Goal: Transaction & Acquisition: Purchase product/service

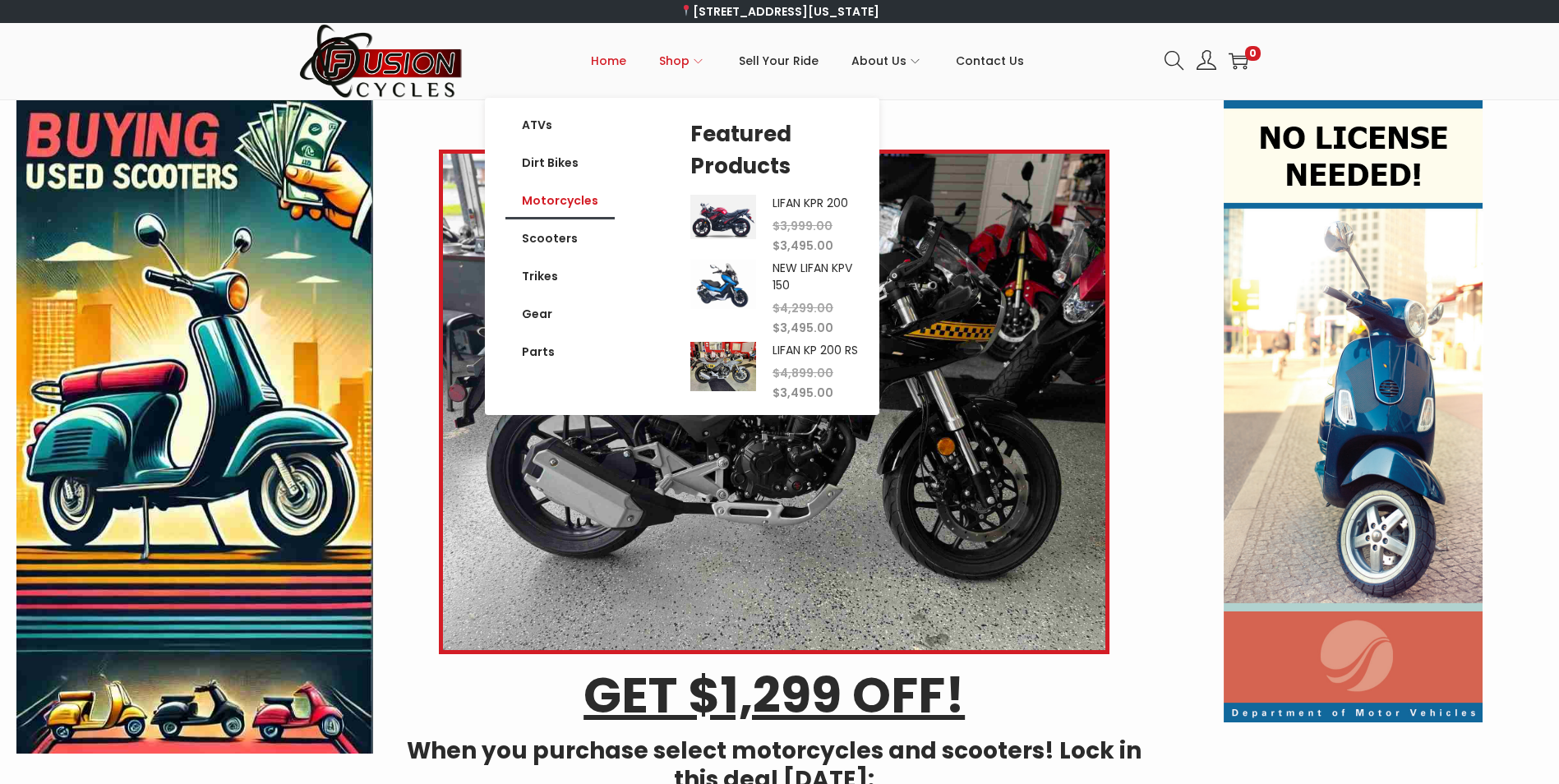
click at [593, 204] on link "Motorcycles" at bounding box center [559, 200] width 109 height 38
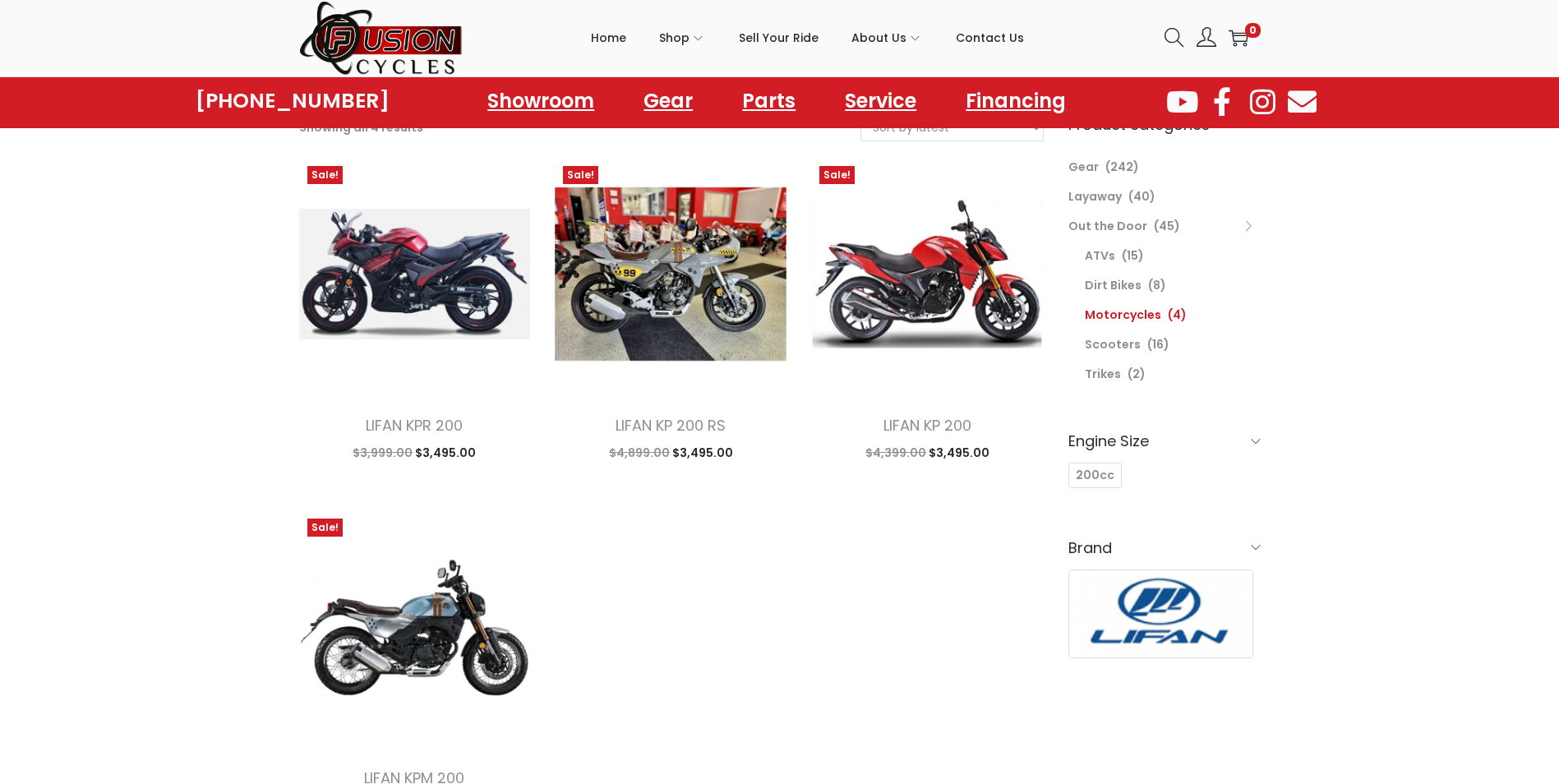
scroll to position [156, 0]
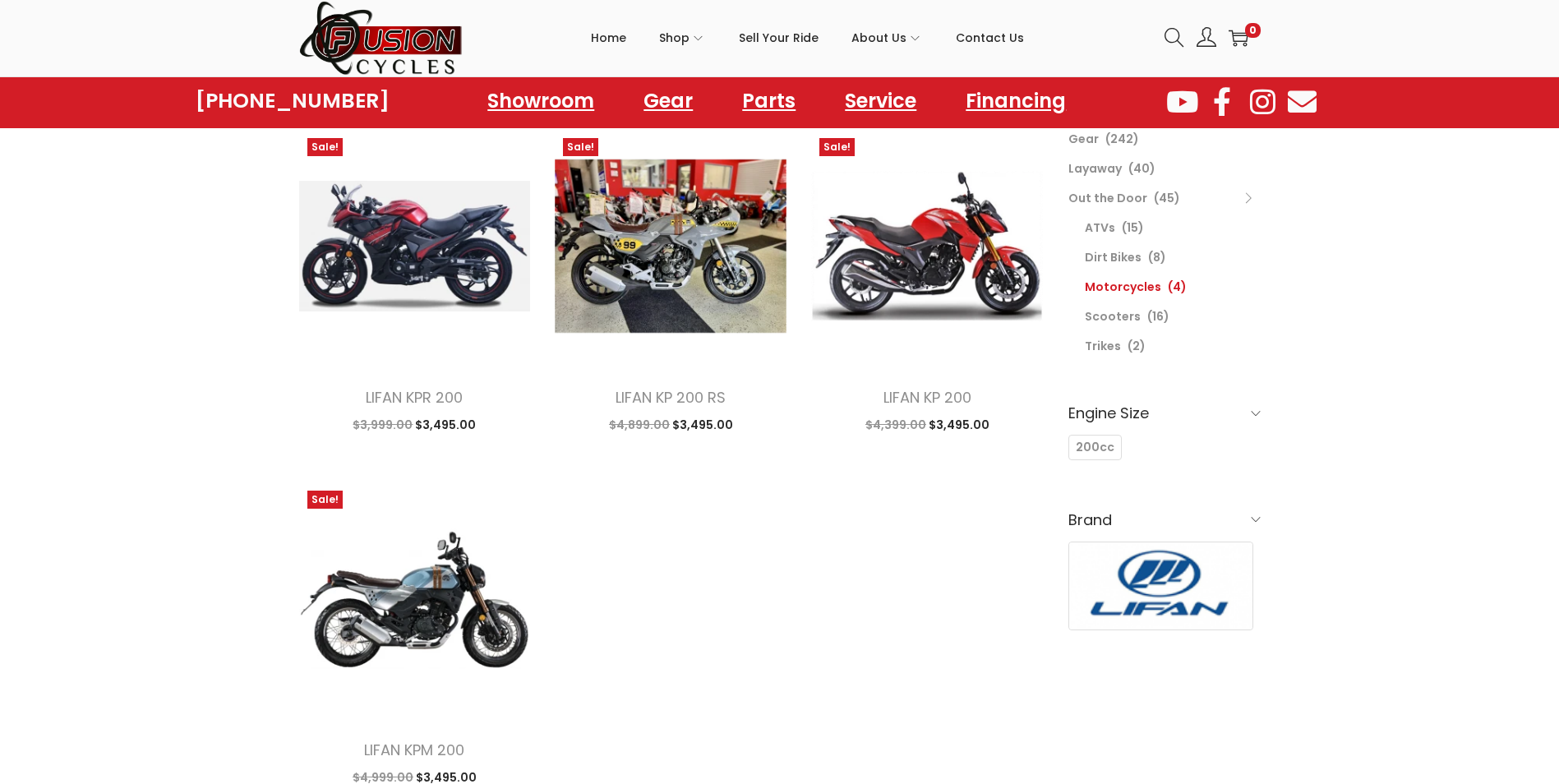
drag, startPoint x: 124, startPoint y: 274, endPoint x: 139, endPoint y: 328, distance: 56.0
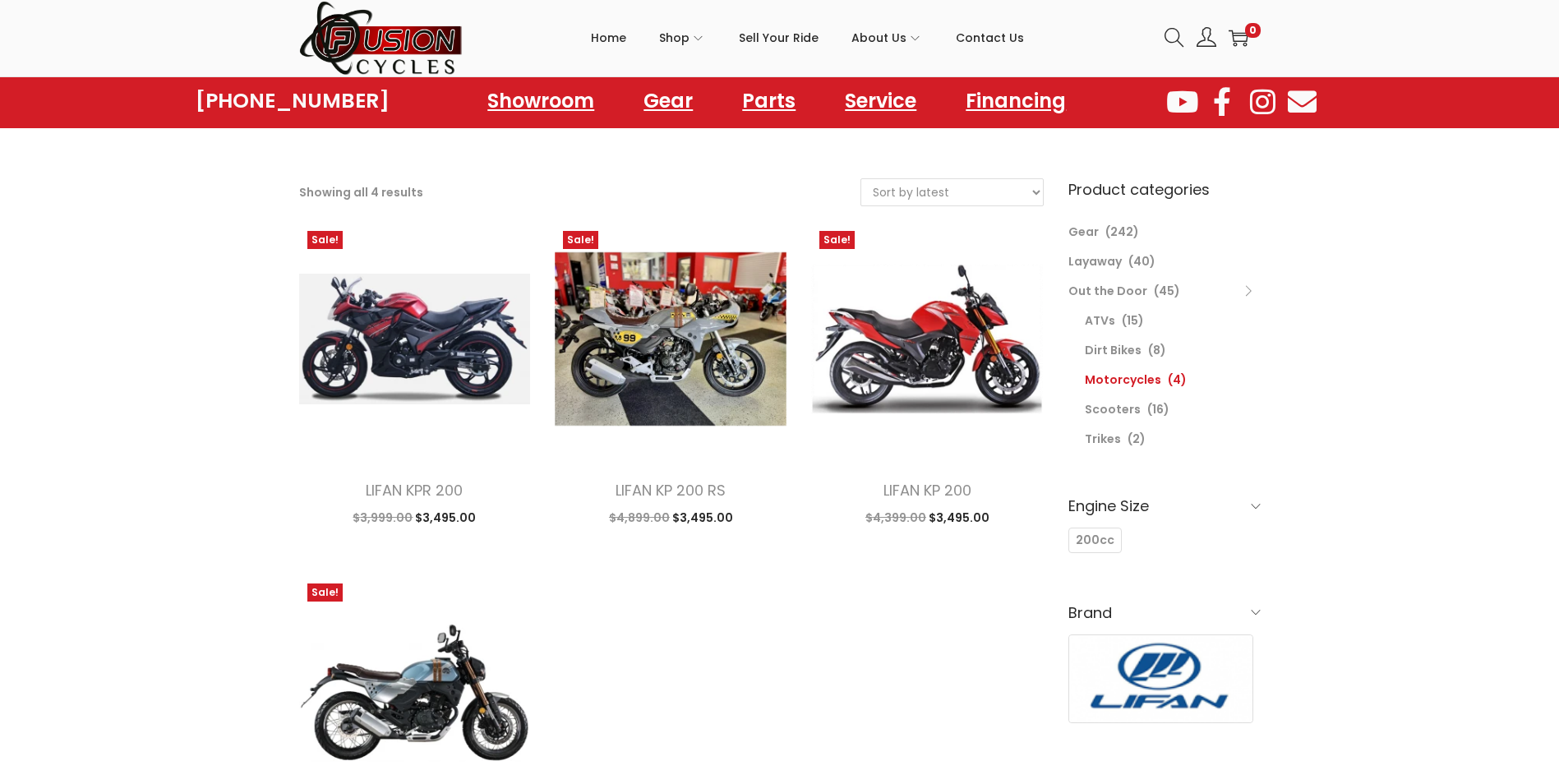
scroll to position [47, 0]
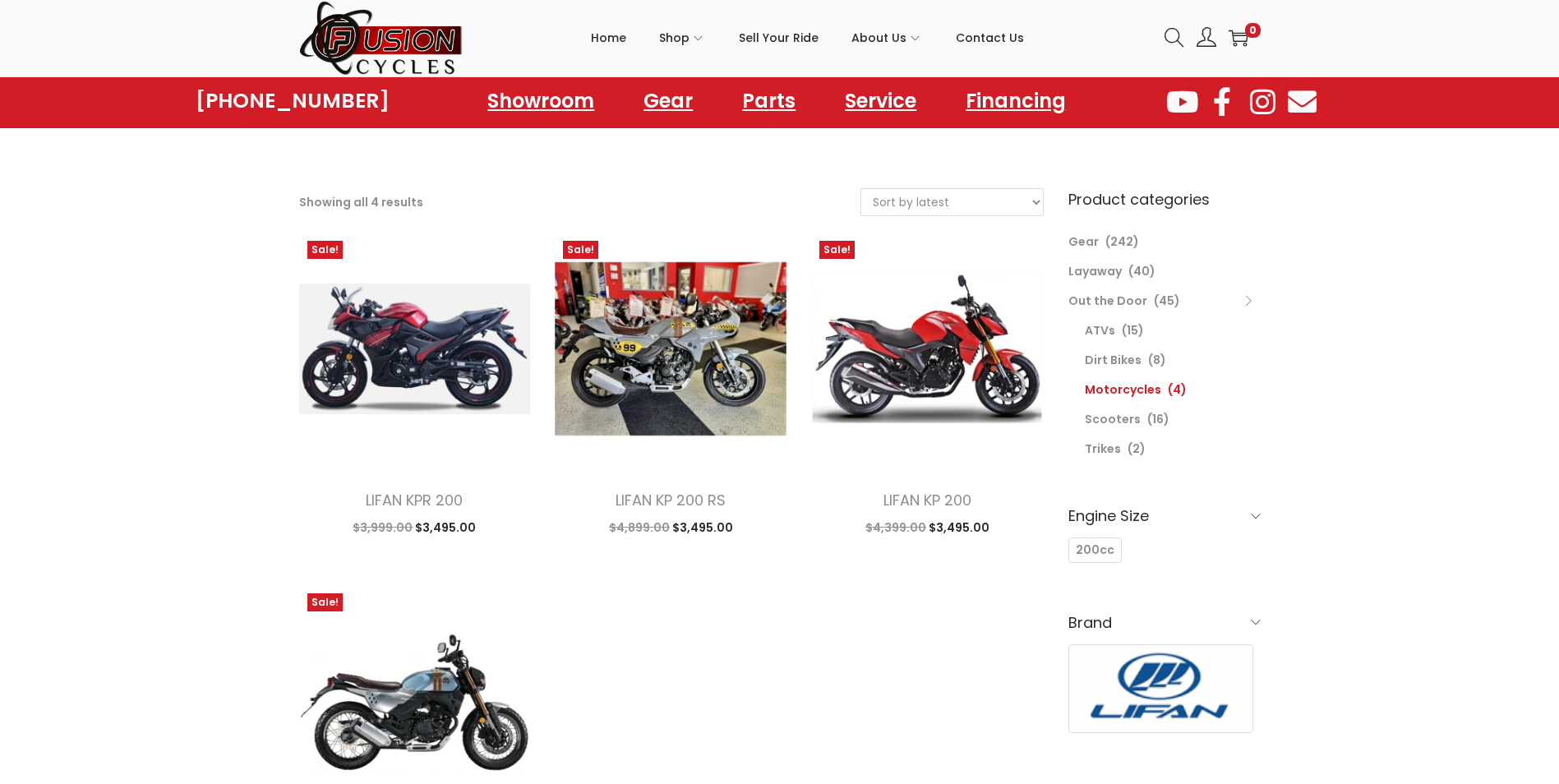
drag, startPoint x: 155, startPoint y: 375, endPoint x: 192, endPoint y: 335, distance: 54.5
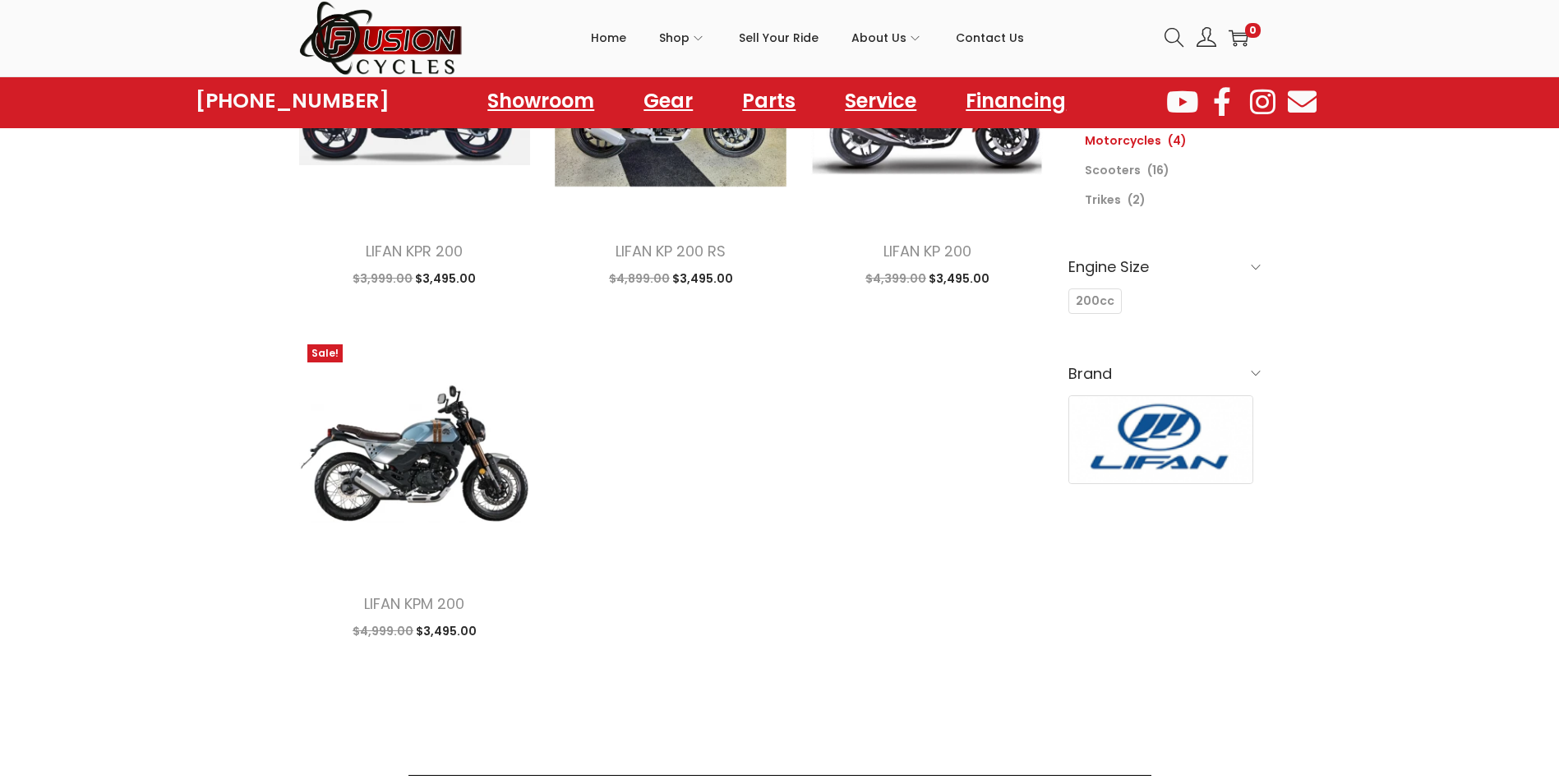
drag, startPoint x: 748, startPoint y: 629, endPoint x: 752, endPoint y: 672, distance: 43.2
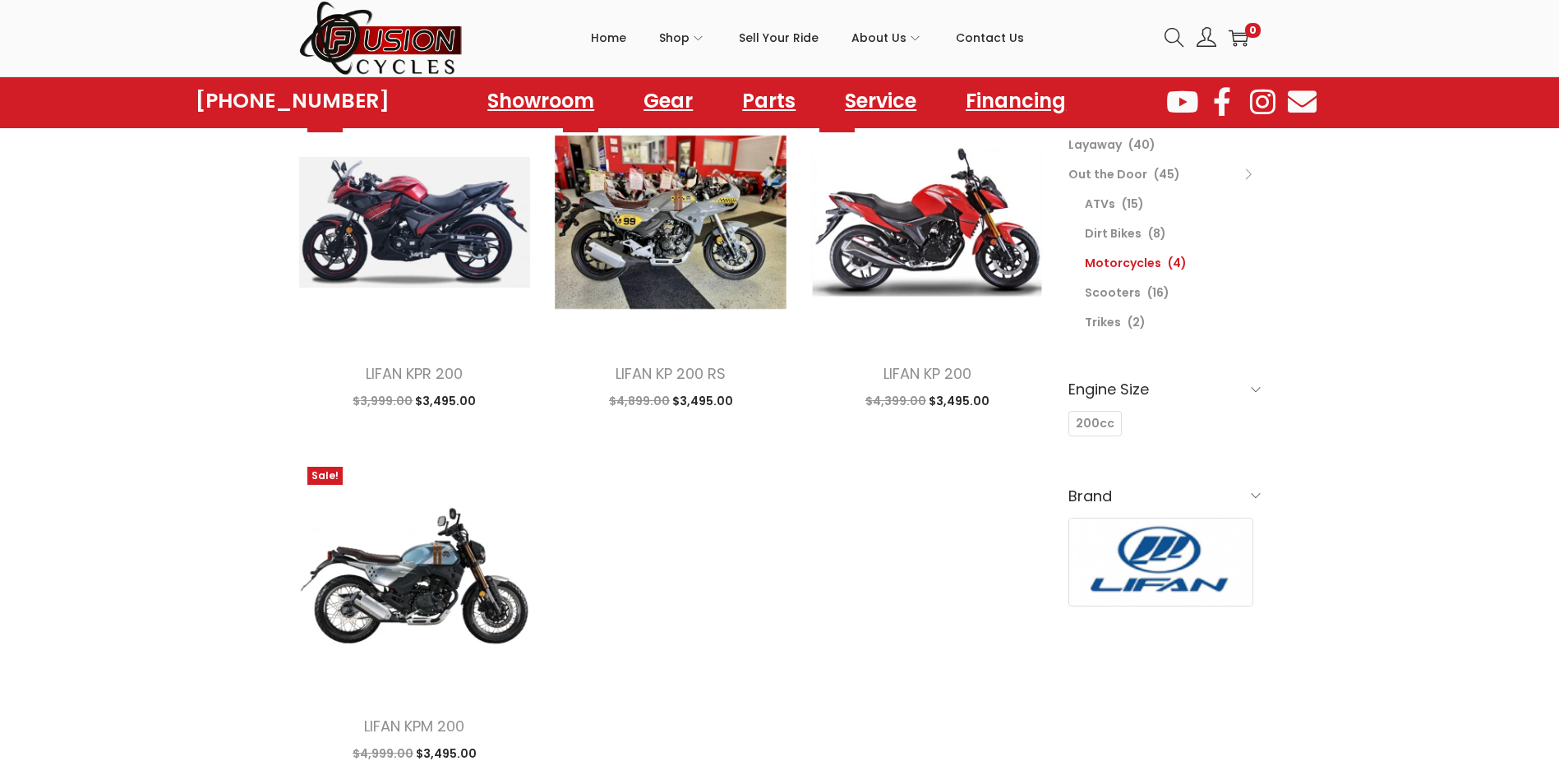
scroll to position [139, 0]
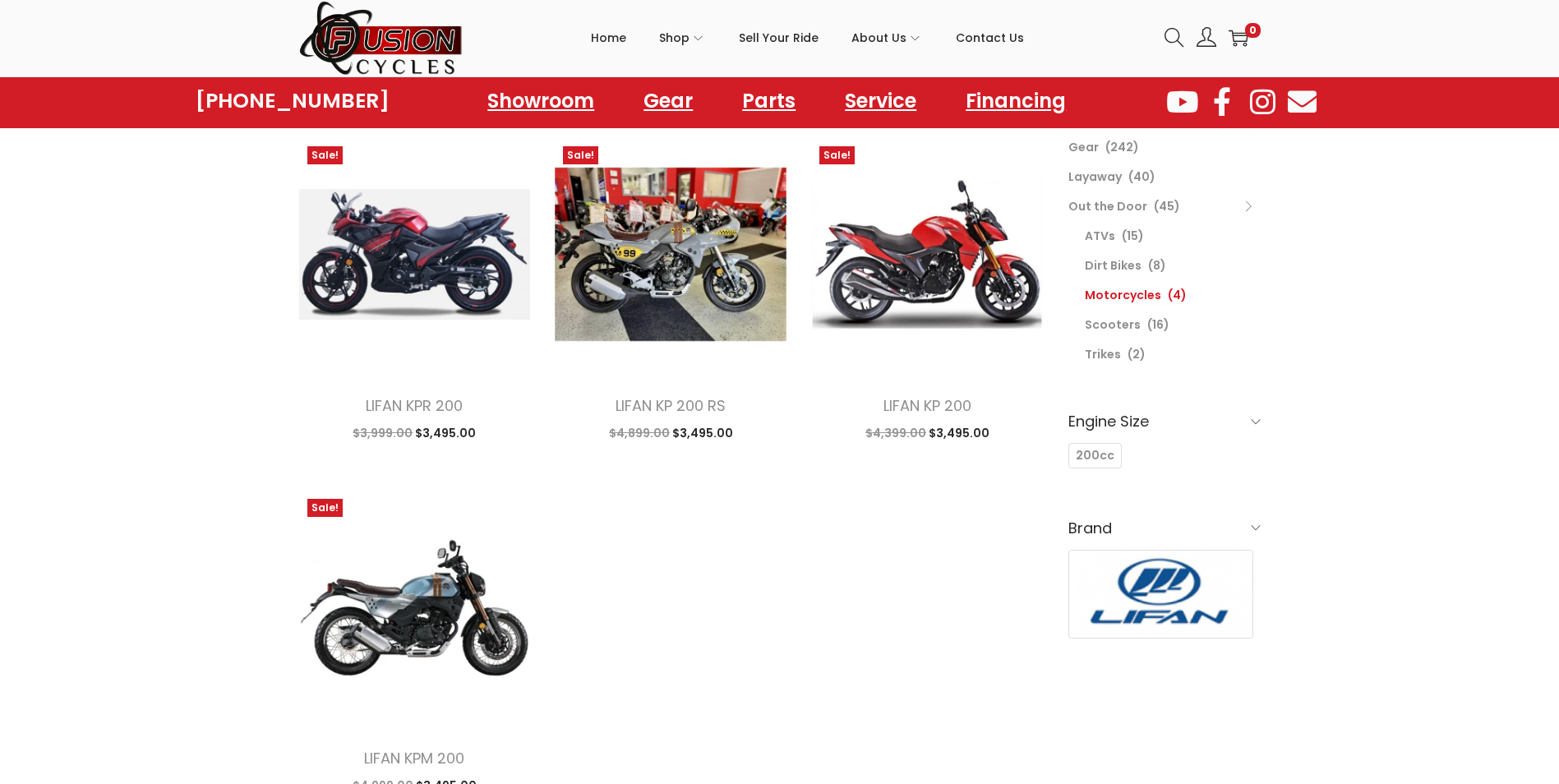
drag, startPoint x: 752, startPoint y: 672, endPoint x: 751, endPoint y: 625, distance: 47.0
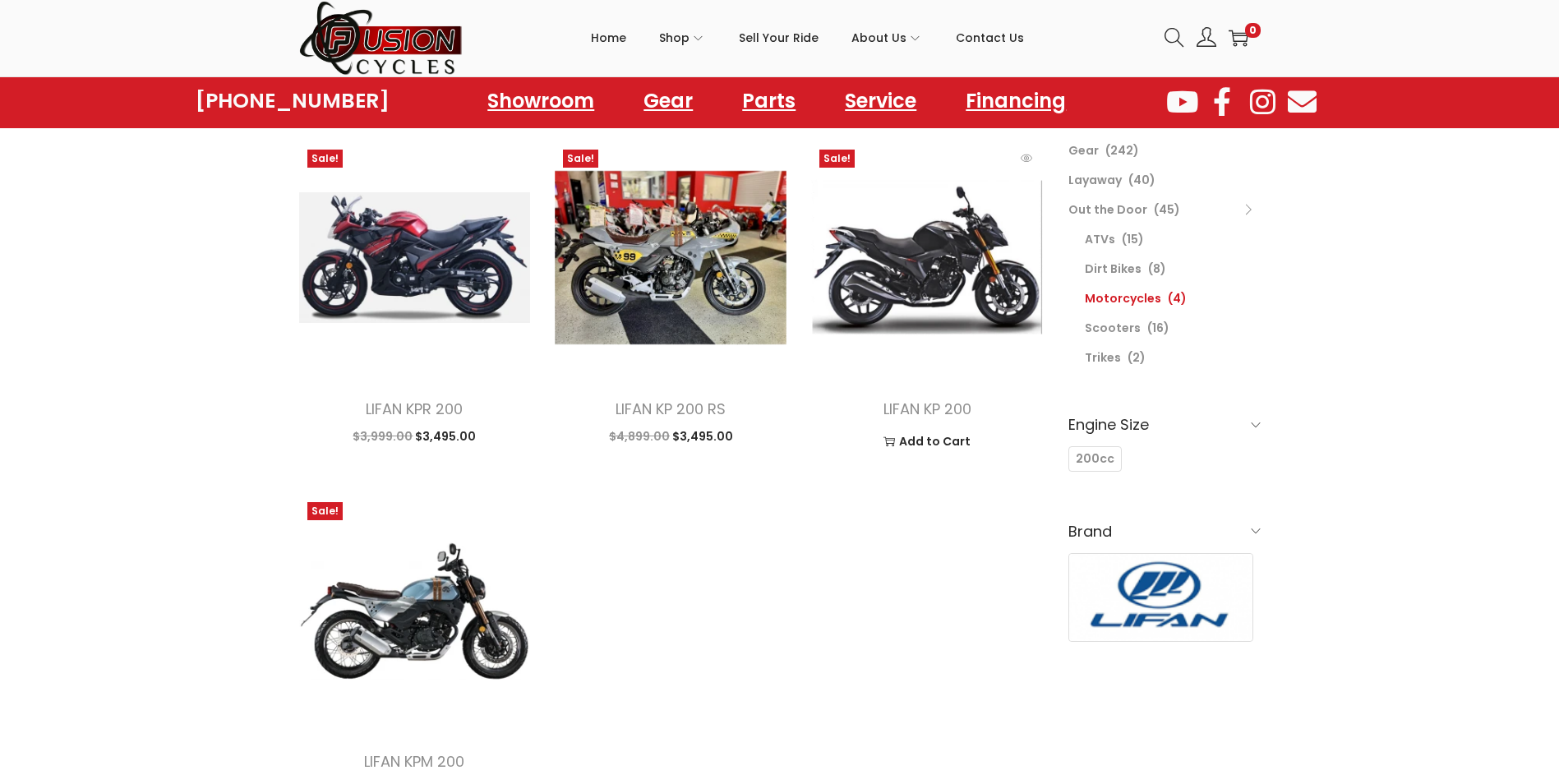
click at [999, 265] on img at bounding box center [926, 257] width 231 height 231
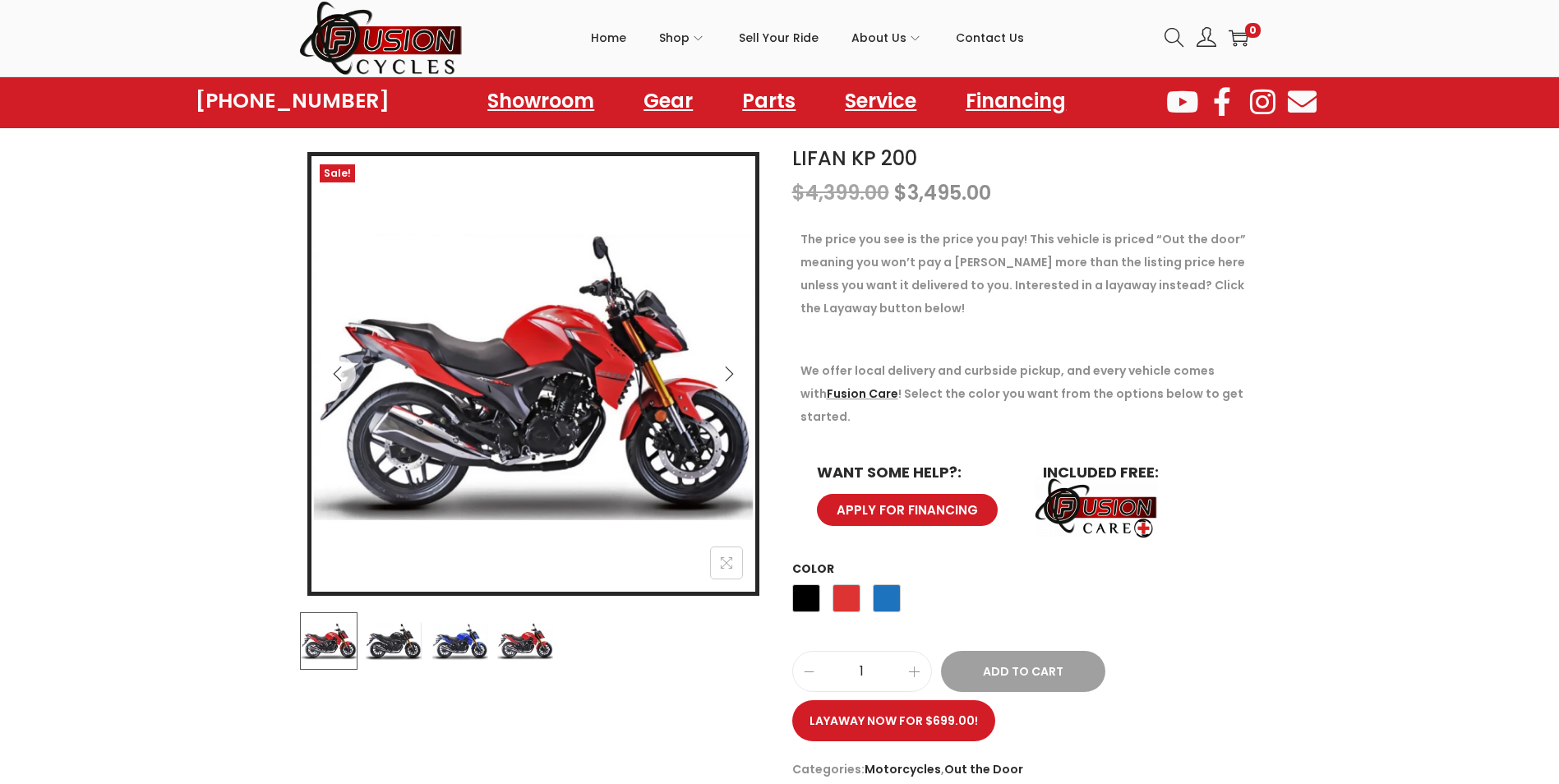
scroll to position [176, 0]
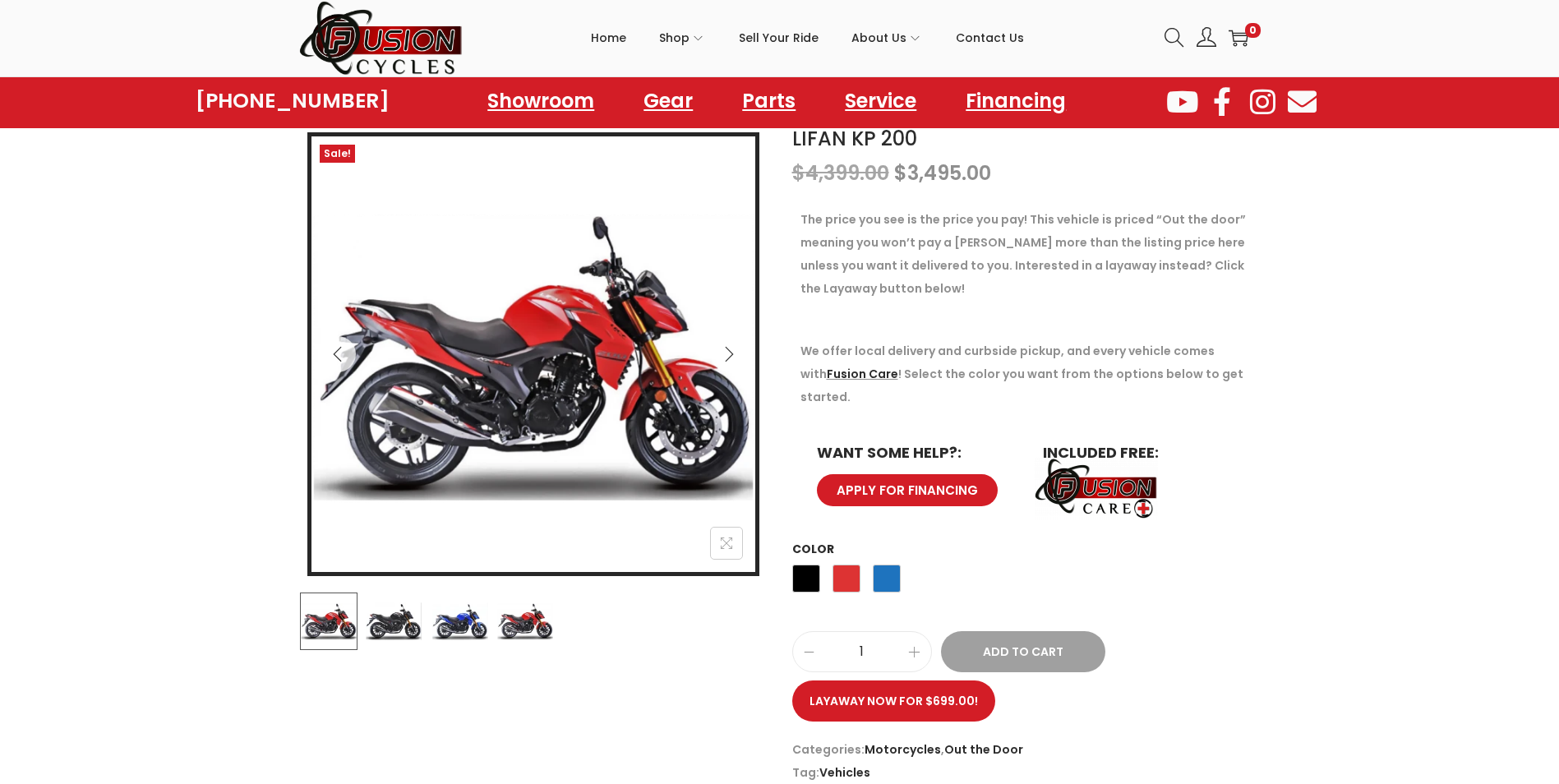
drag, startPoint x: 102, startPoint y: 358, endPoint x: 106, endPoint y: 405, distance: 47.2
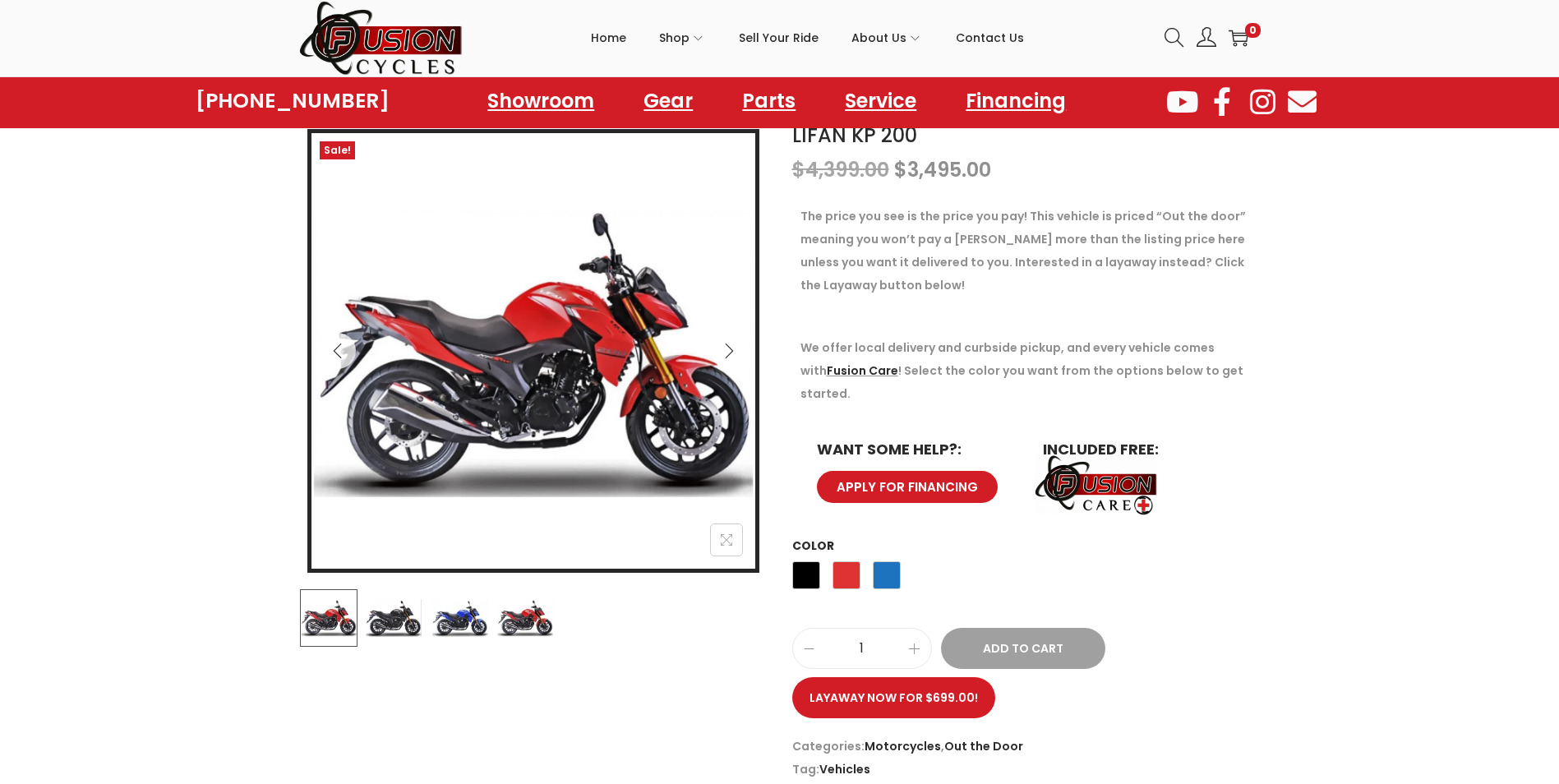
scroll to position [861, 0]
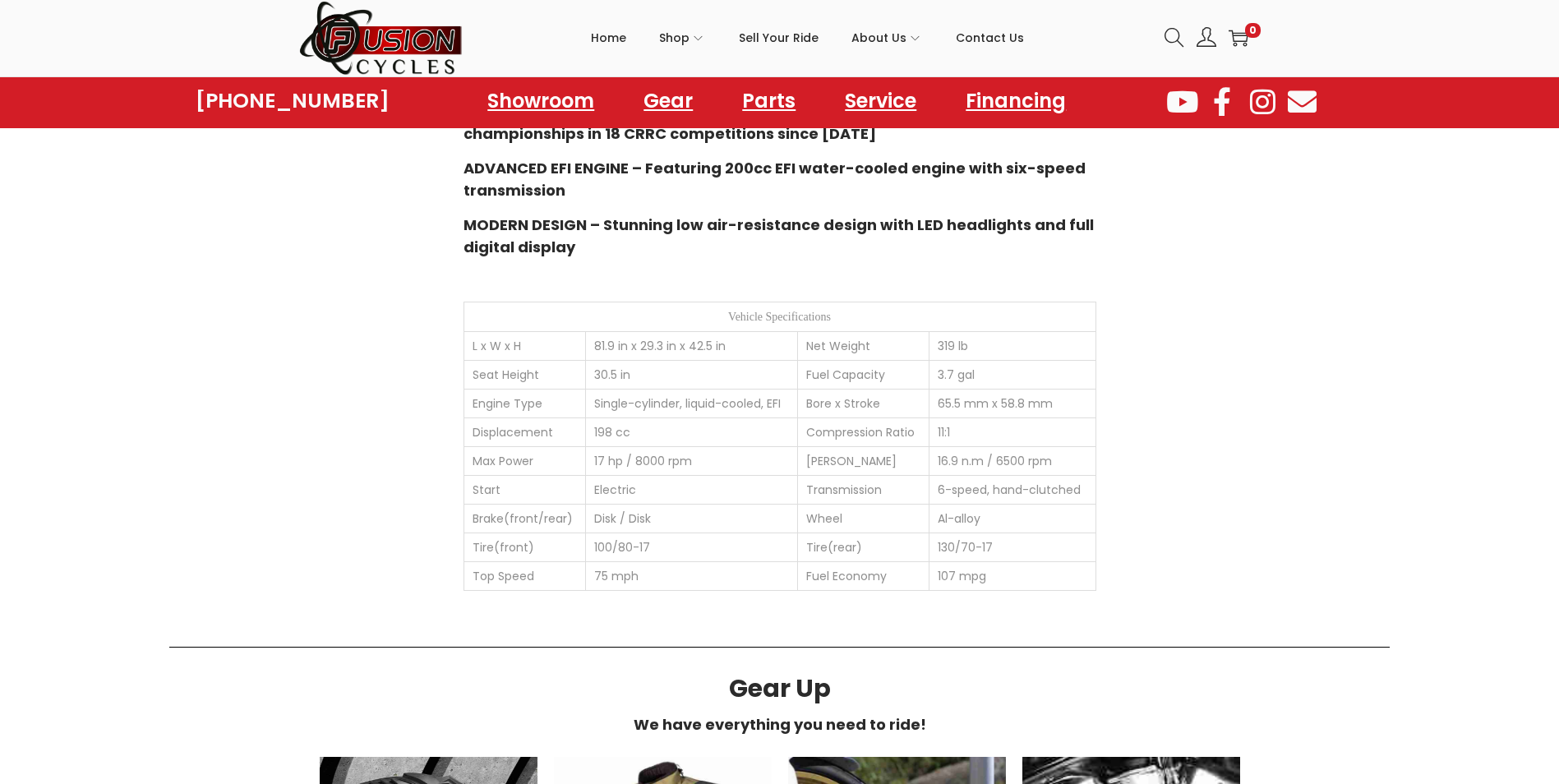
drag, startPoint x: 272, startPoint y: 511, endPoint x: 276, endPoint y: 583, distance: 72.1
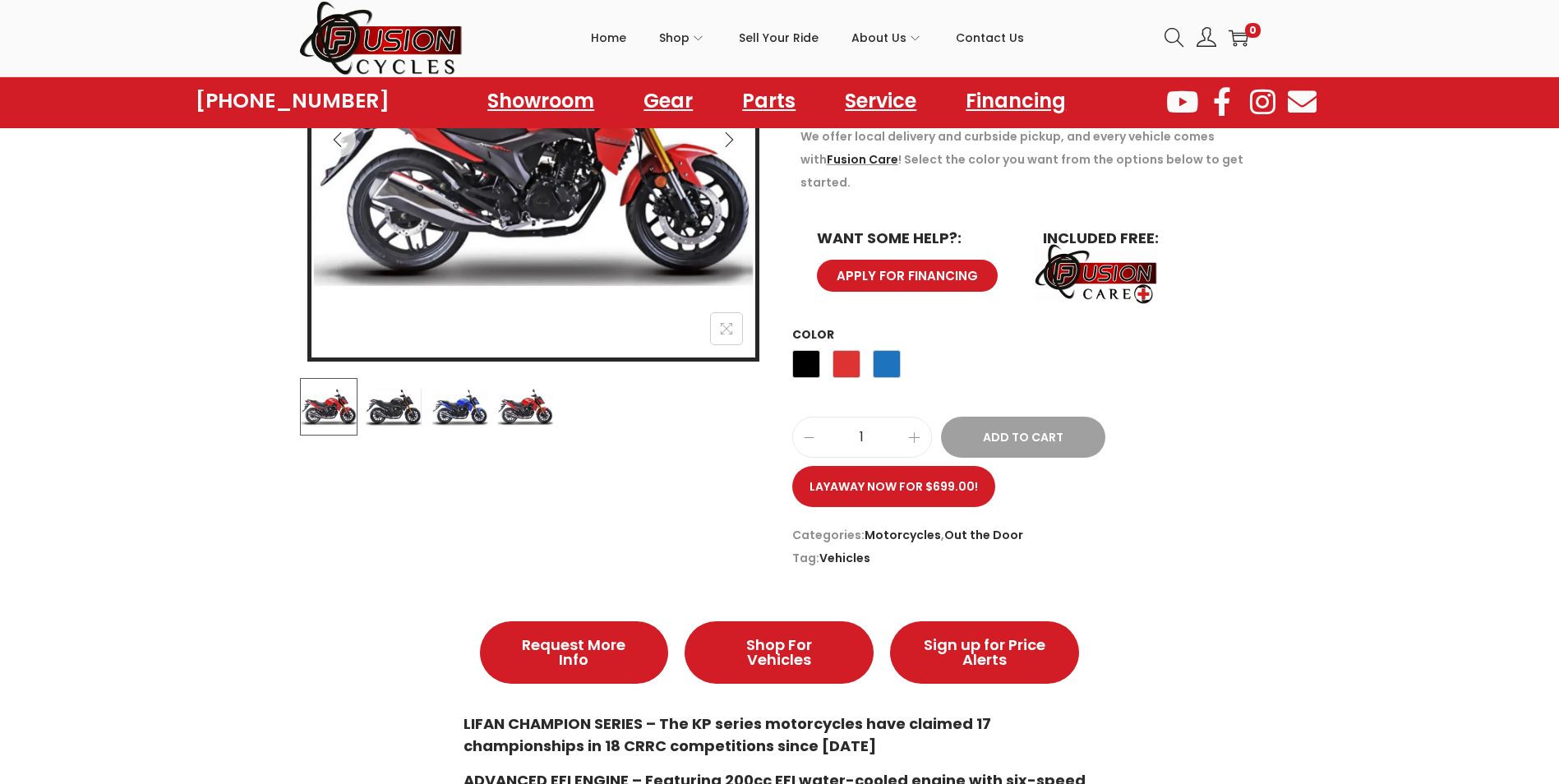
scroll to position [86, 0]
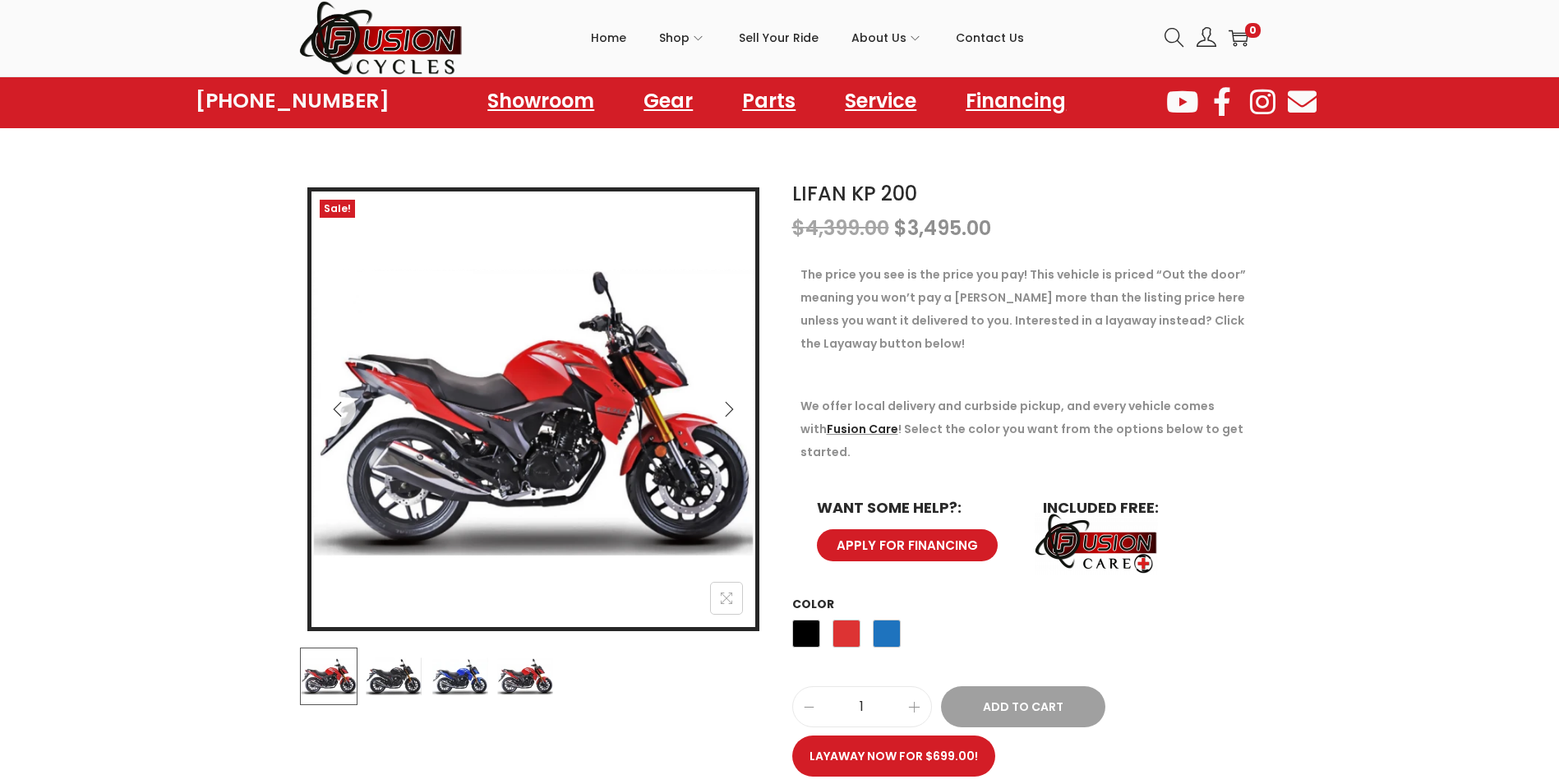
drag, startPoint x: 440, startPoint y: 521, endPoint x: 446, endPoint y: 447, distance: 74.2
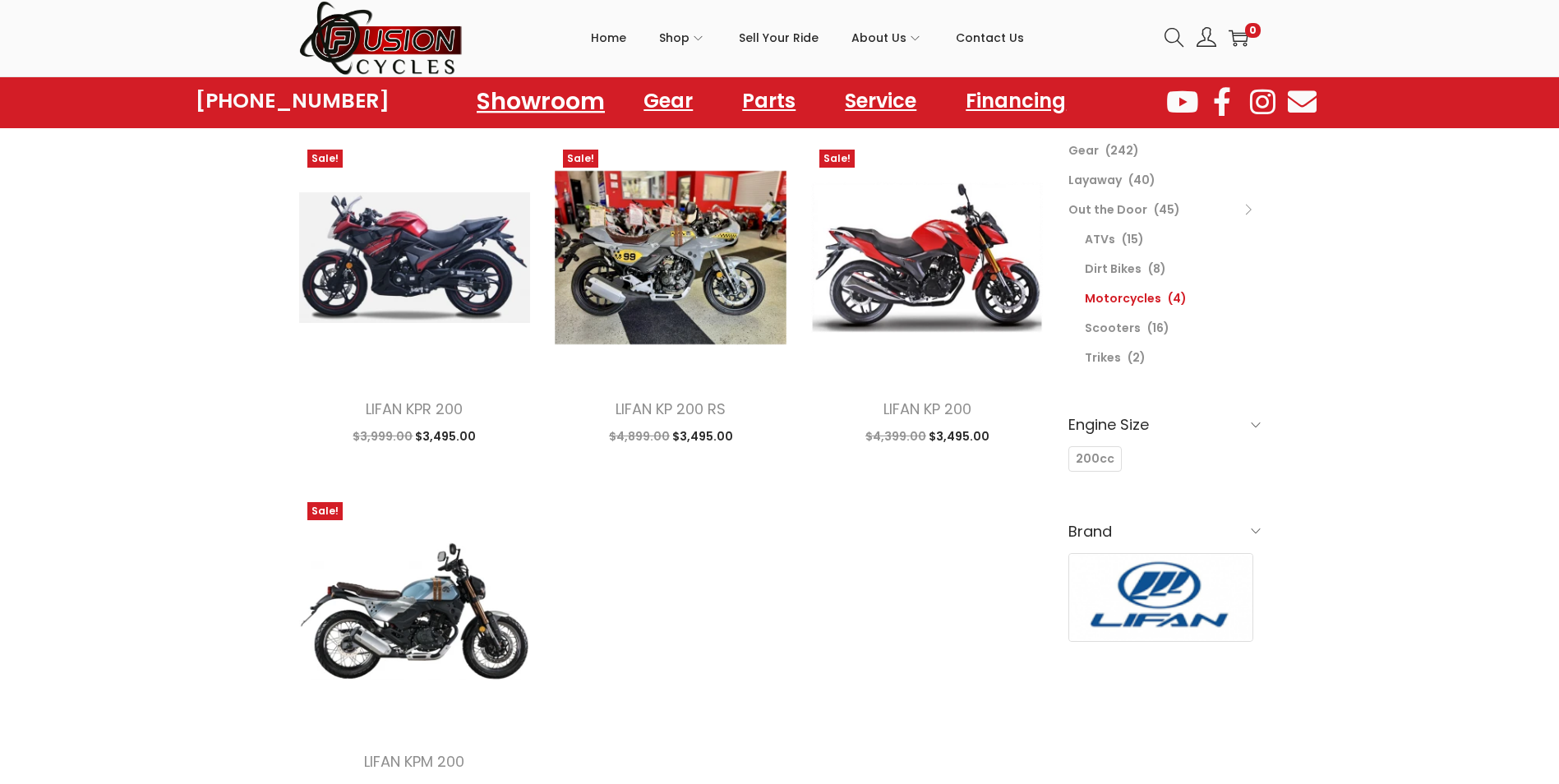
click at [572, 108] on link "Showroom" at bounding box center [541, 101] width 167 height 45
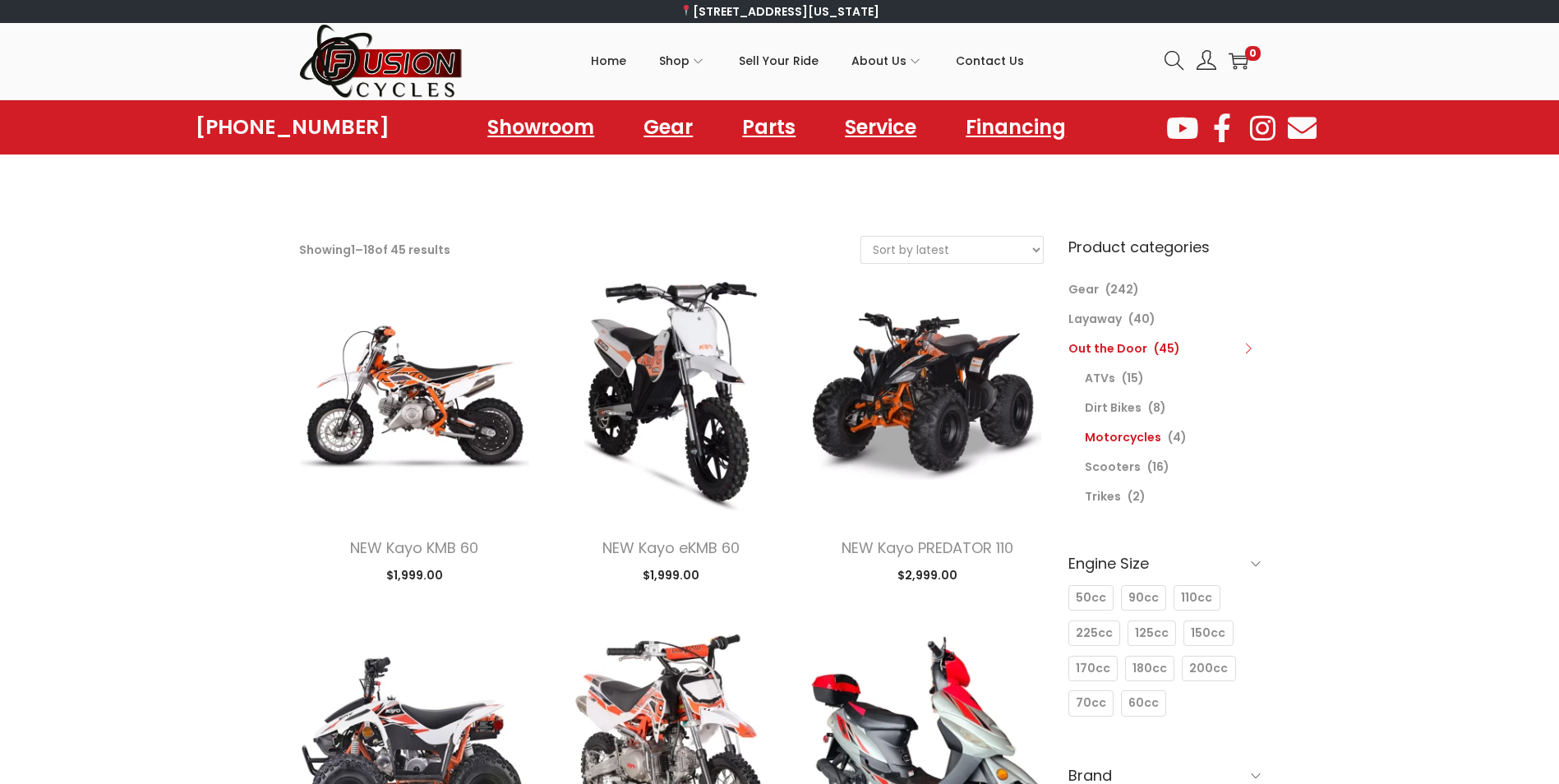
click at [1104, 435] on link "Motorcycles" at bounding box center [1122, 436] width 76 height 16
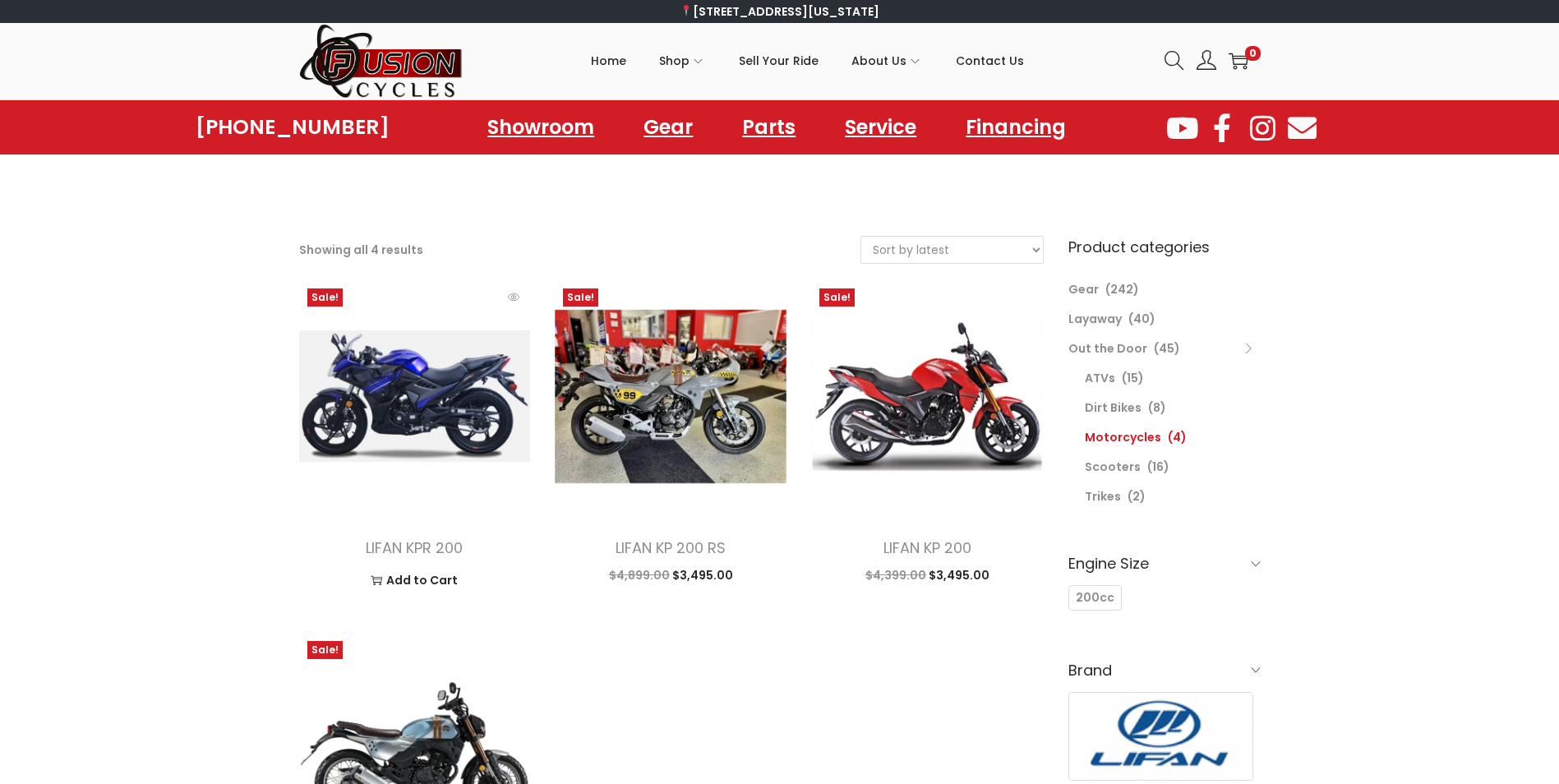
click at [343, 413] on img at bounding box center [415, 396] width 231 height 231
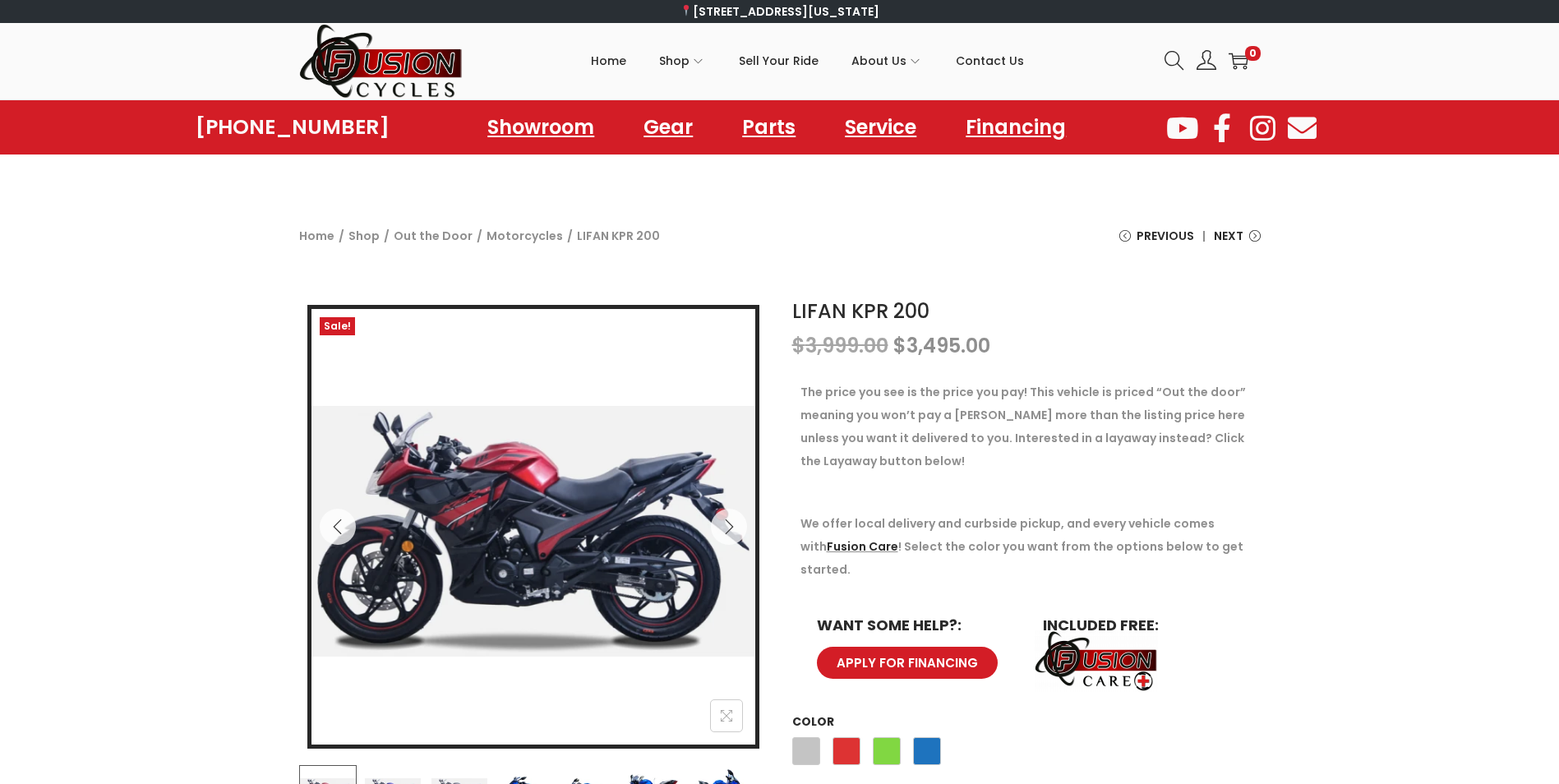
drag, startPoint x: 764, startPoint y: 650, endPoint x: 811, endPoint y: 456, distance: 199.6
